Goal: Navigation & Orientation: Find specific page/section

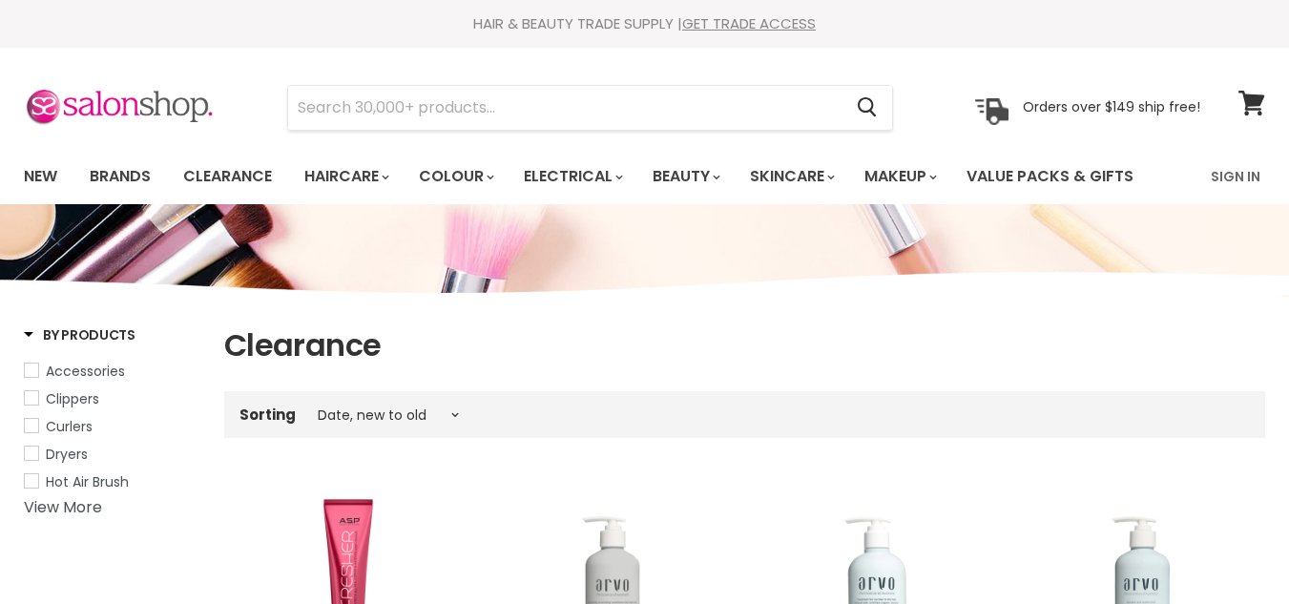
select select "created-descending"
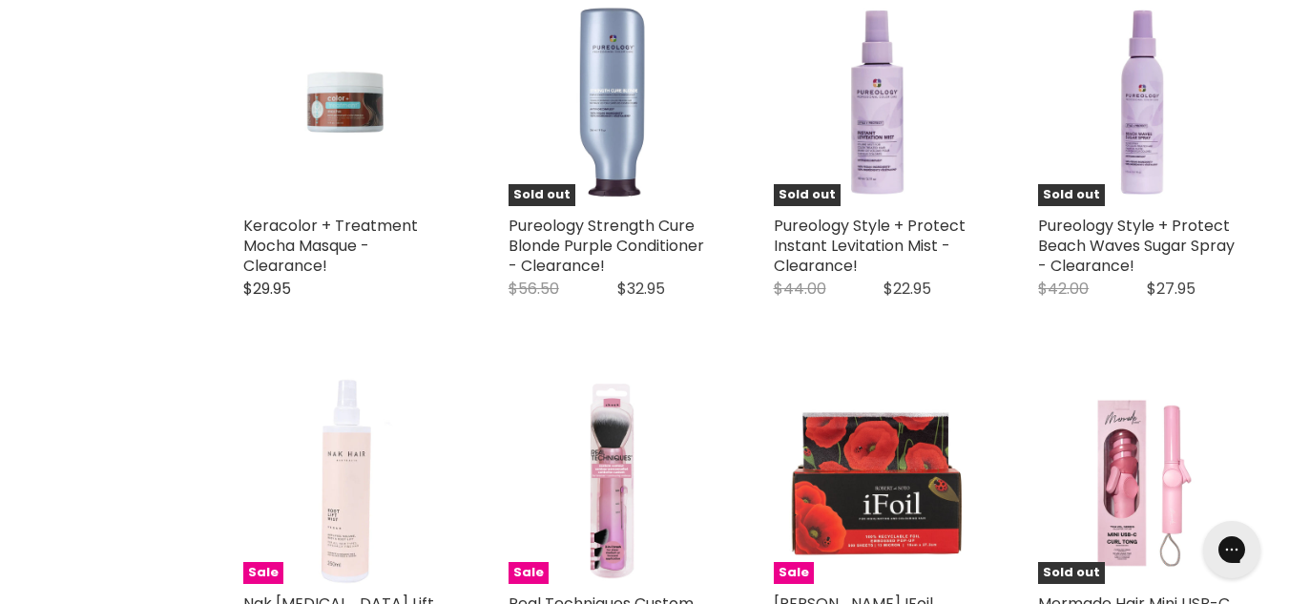
scroll to position [3892, 0]
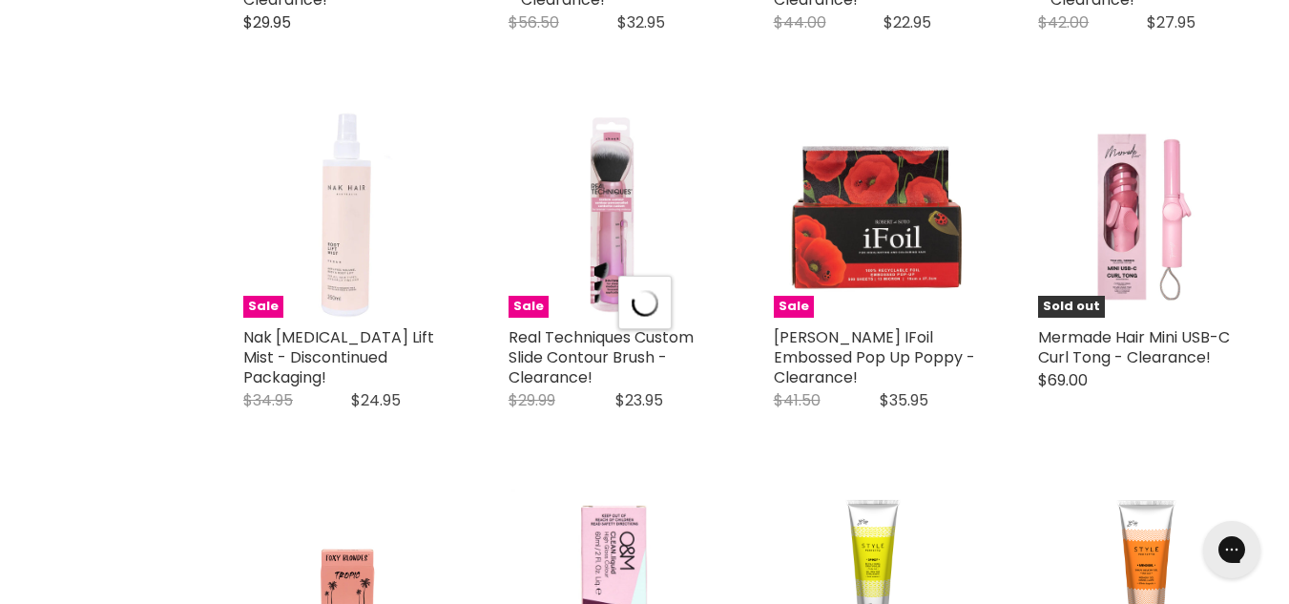
scroll to position [4286, 0]
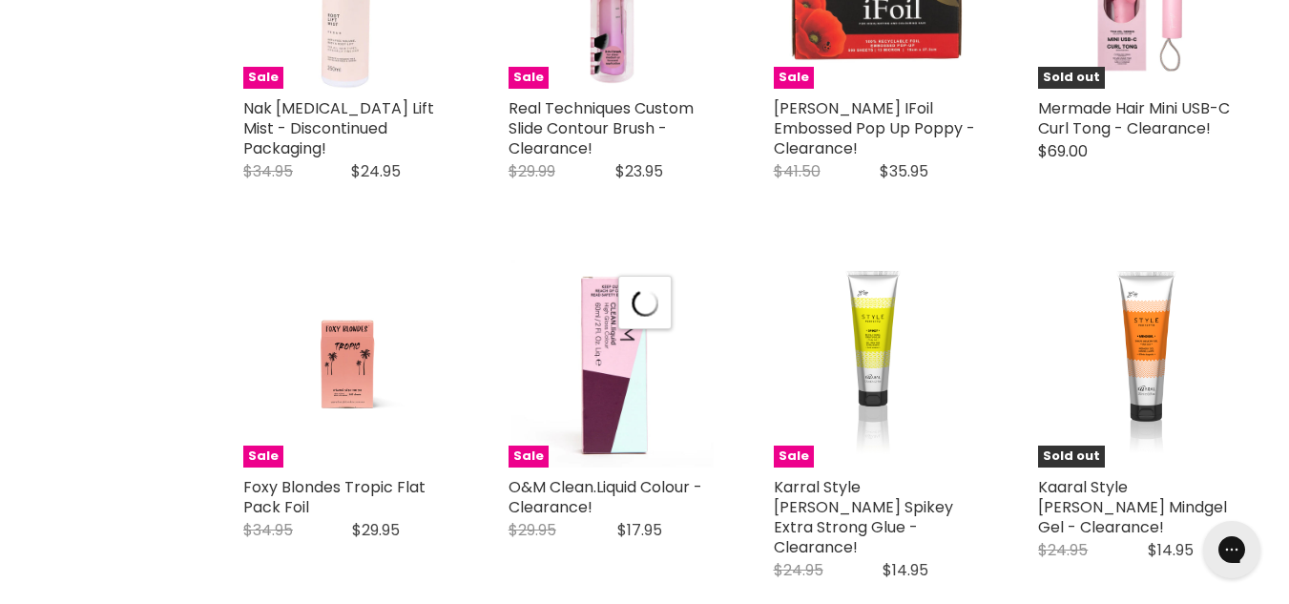
select select "created-descending"
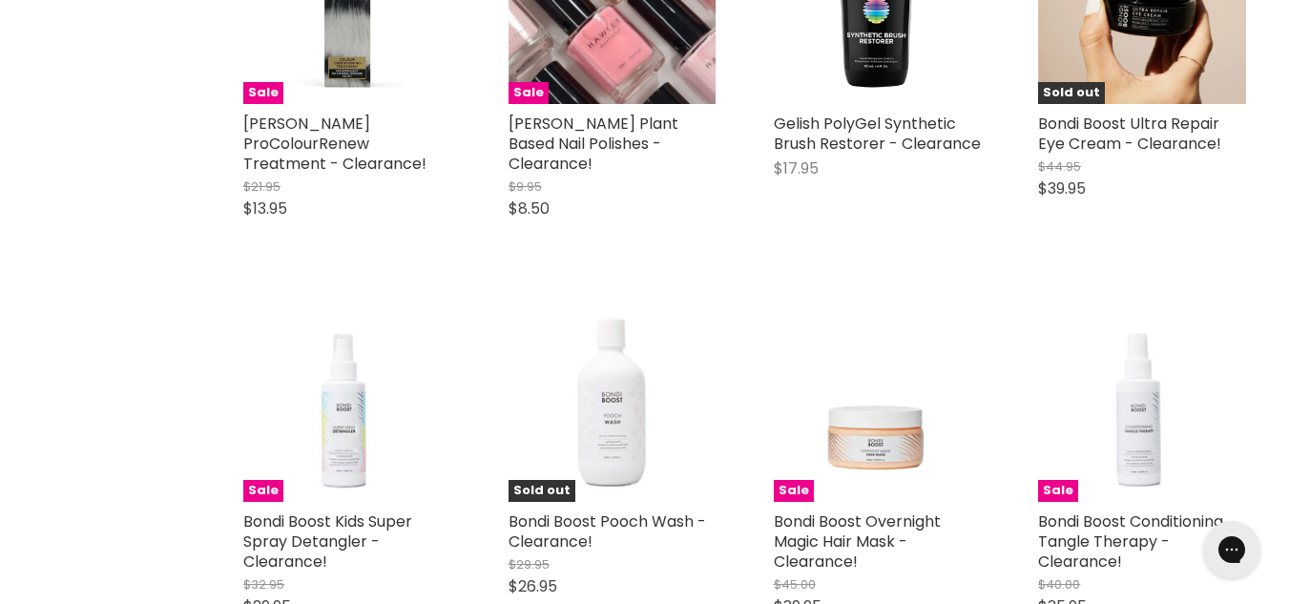
scroll to position [7950, 0]
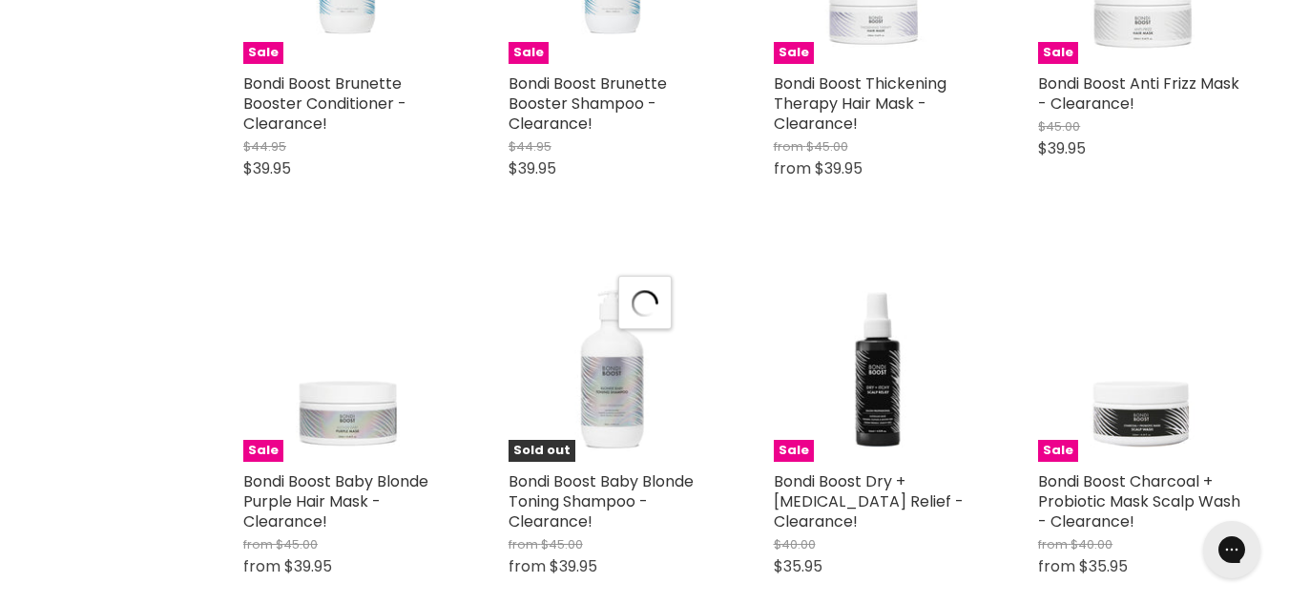
scroll to position [9183, 0]
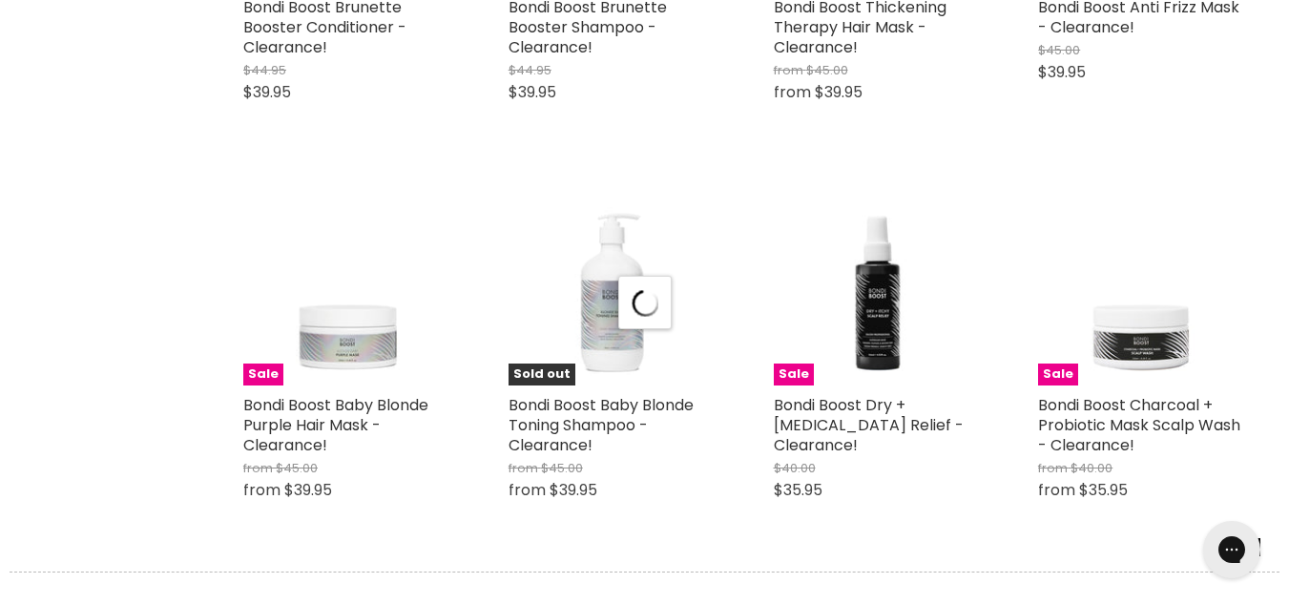
select select "created-descending"
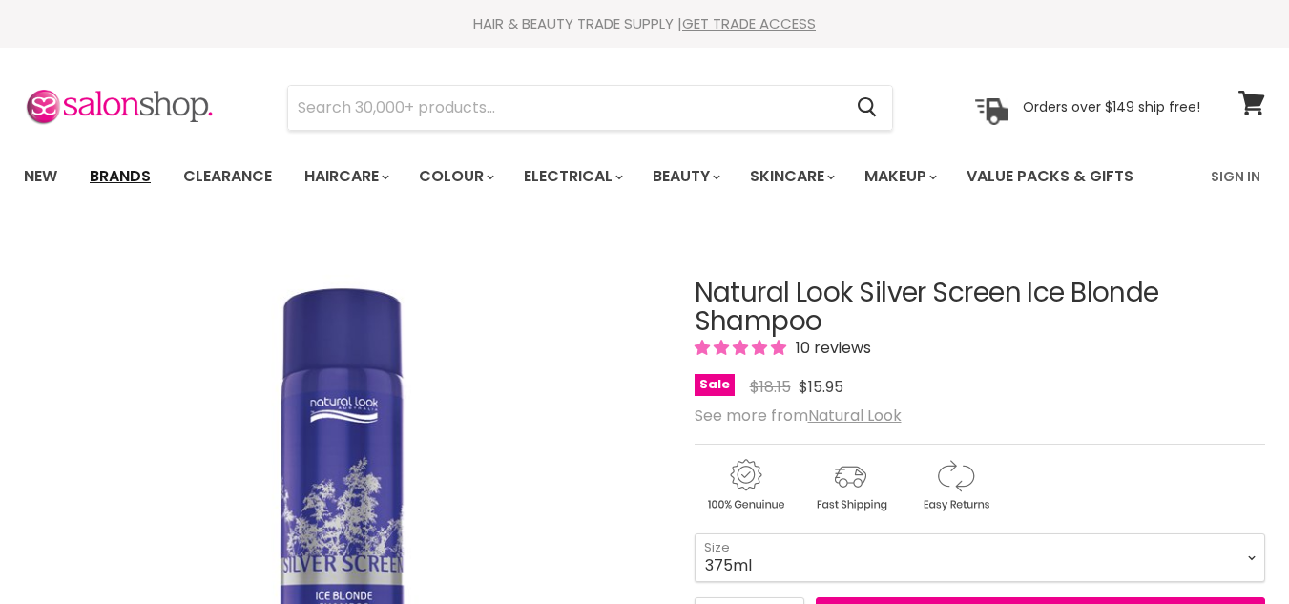
click at [138, 169] on link "Brands" at bounding box center [120, 176] width 90 height 40
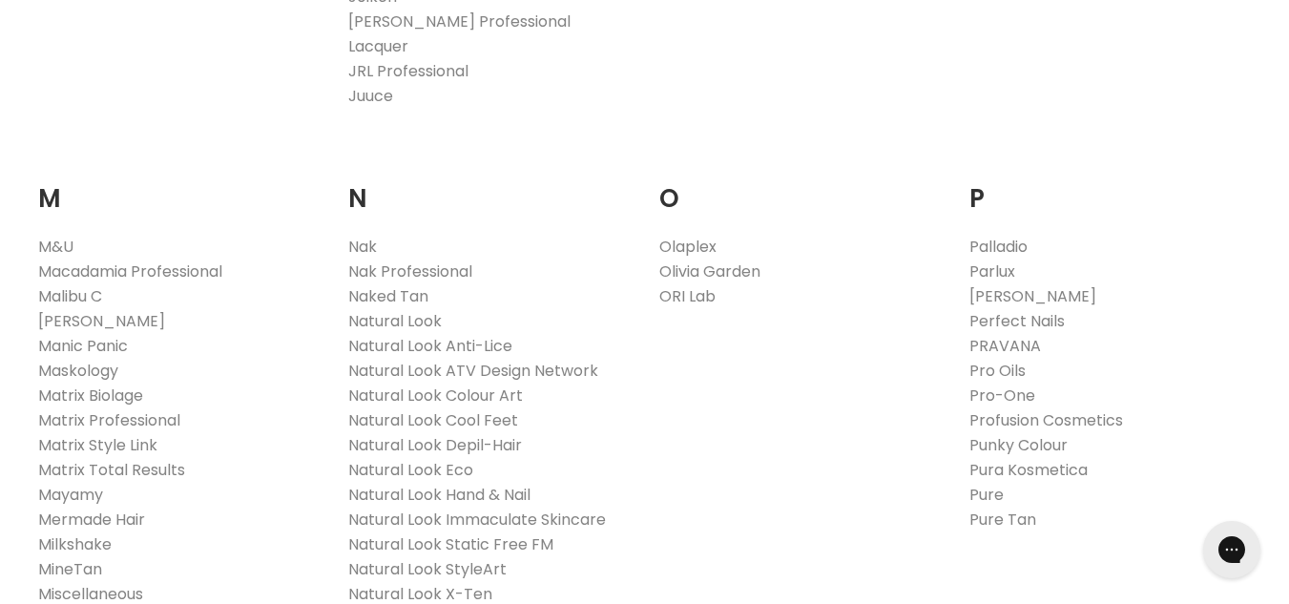
scroll to position [2086, 0]
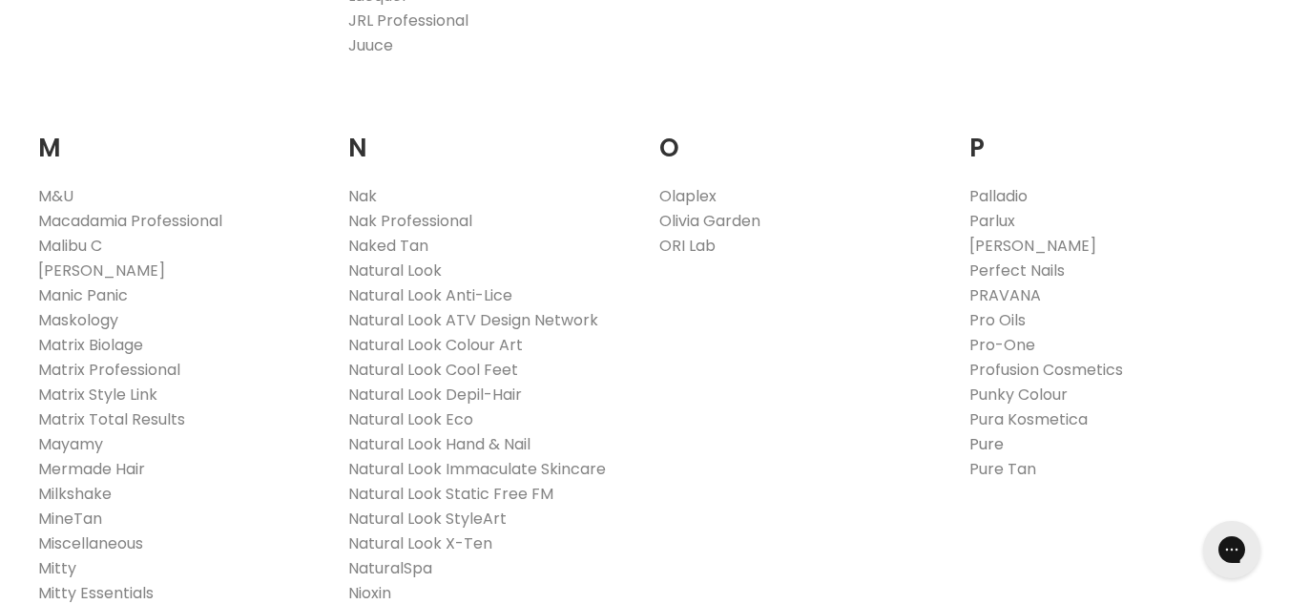
click at [988, 433] on link "Pure" at bounding box center [986, 444] width 34 height 22
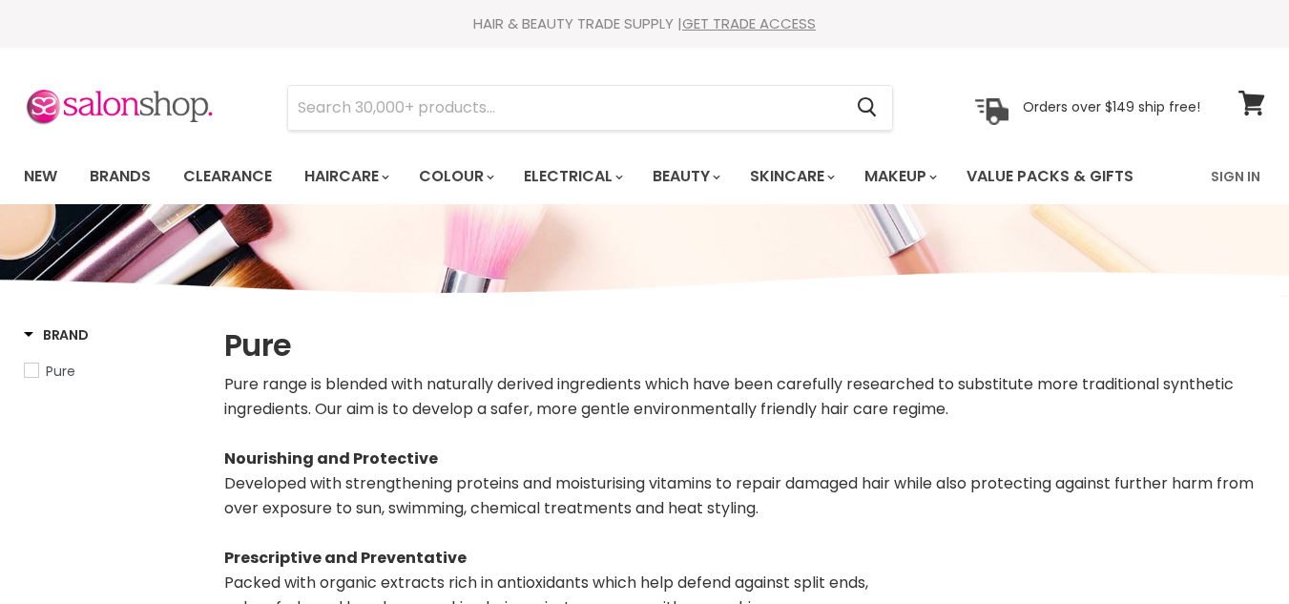
select select "manual"
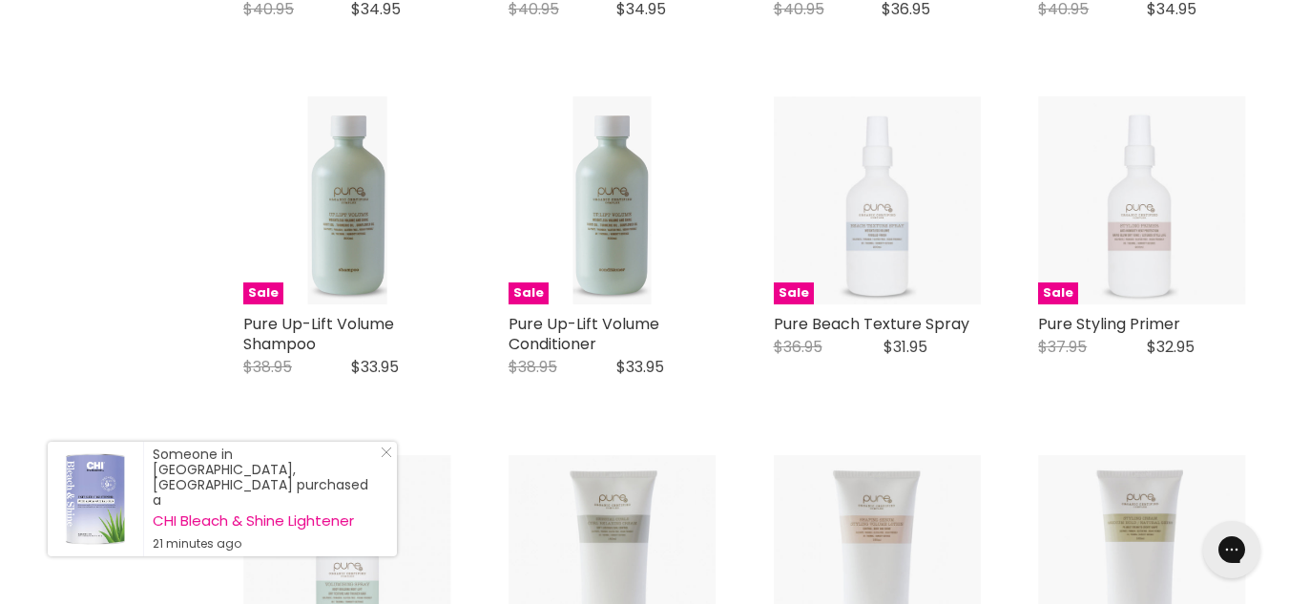
scroll to position [2278, 0]
